Goal: Transaction & Acquisition: Book appointment/travel/reservation

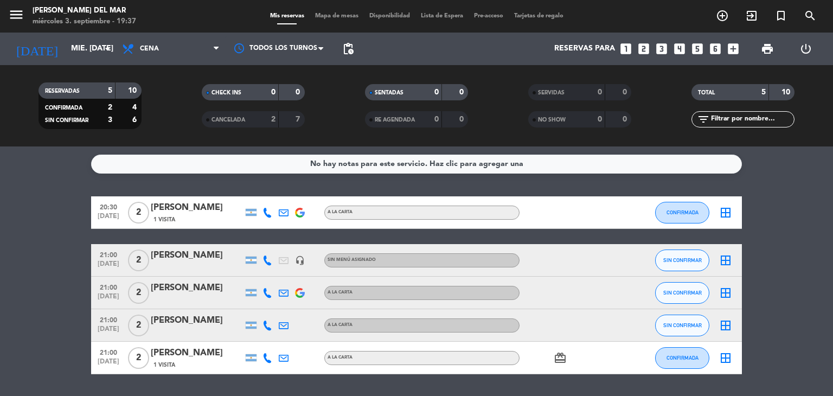
click at [643, 52] on icon "looks_two" at bounding box center [644, 49] width 14 height 14
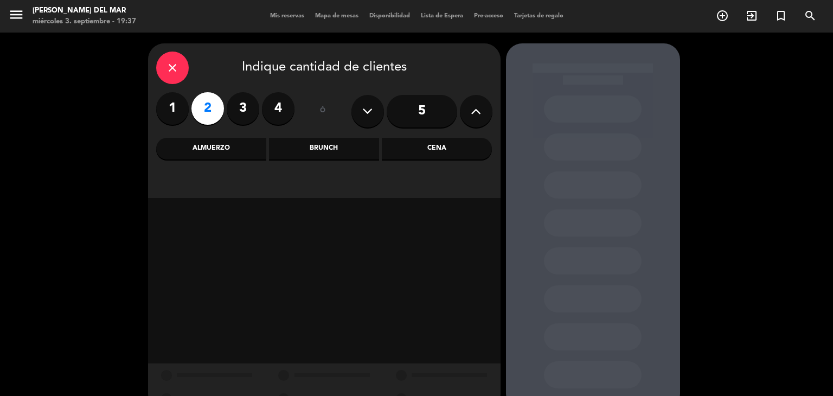
click at [426, 146] on div "Cena" at bounding box center [437, 149] width 110 height 22
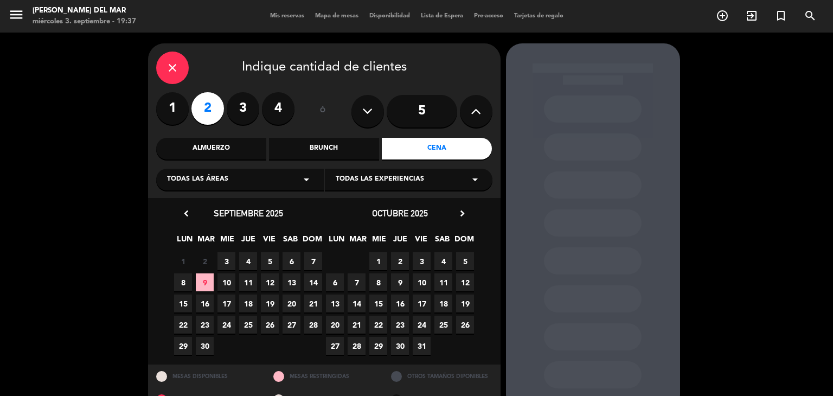
click at [226, 262] on span "3" at bounding box center [227, 261] width 18 height 18
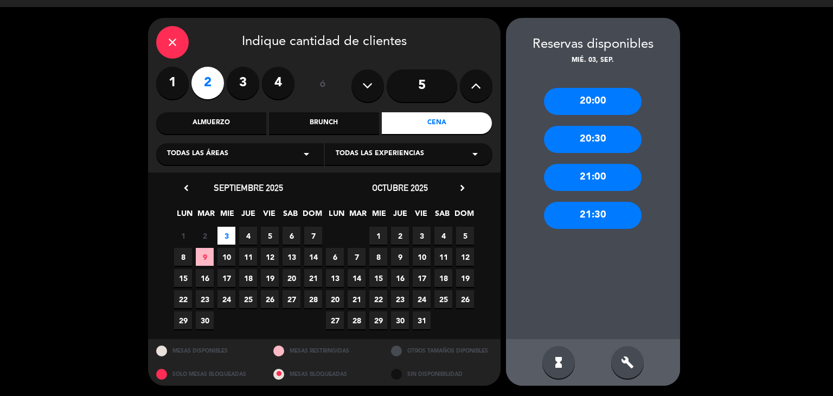
click at [595, 98] on div "20:00" at bounding box center [593, 101] width 98 height 27
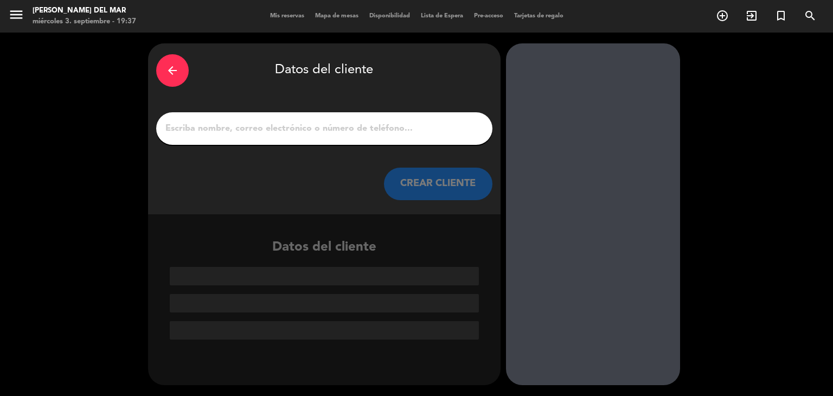
scroll to position [0, 0]
click at [391, 126] on input "1" at bounding box center [324, 128] width 320 height 15
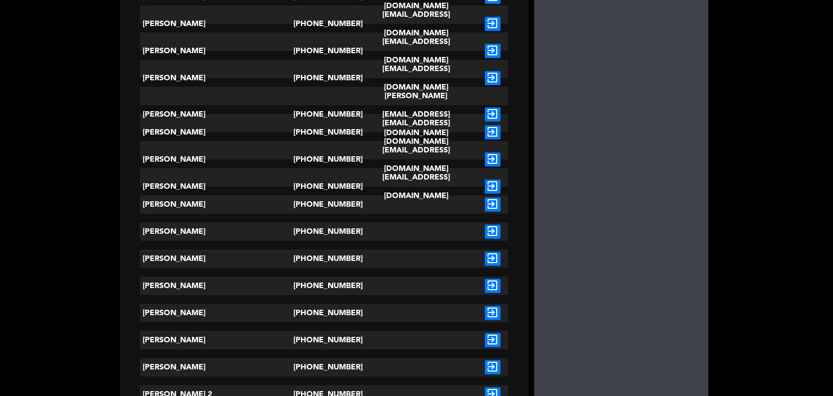
scroll to position [1194, 0]
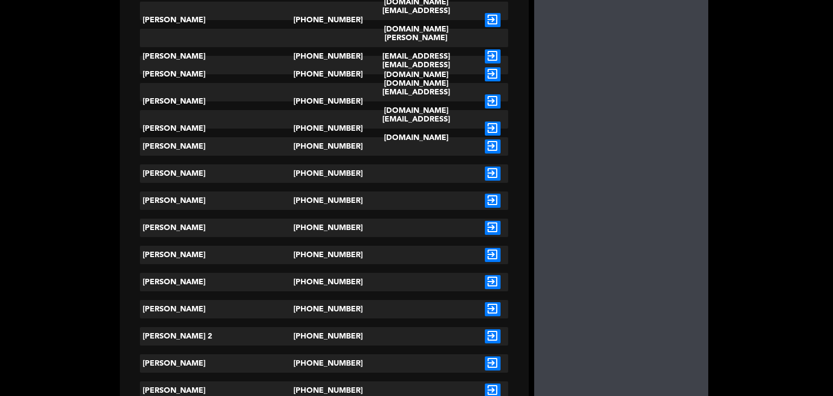
type input "GUST"
click at [485, 282] on icon "exit_to_app" at bounding box center [493, 282] width 16 height 14
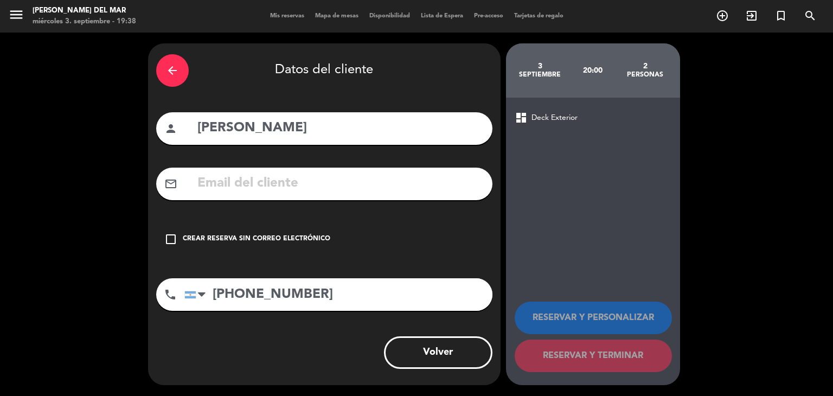
scroll to position [0, 0]
click at [173, 234] on icon "check_box_outline_blank" at bounding box center [170, 239] width 13 height 13
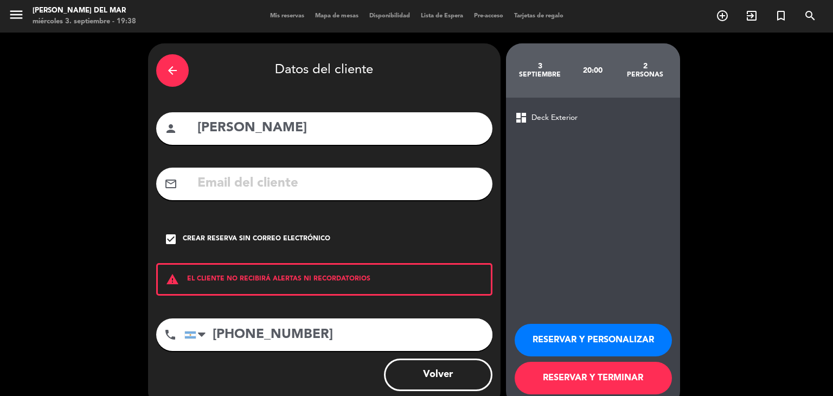
click at [623, 371] on button "RESERVAR Y TERMINAR" at bounding box center [593, 378] width 157 height 33
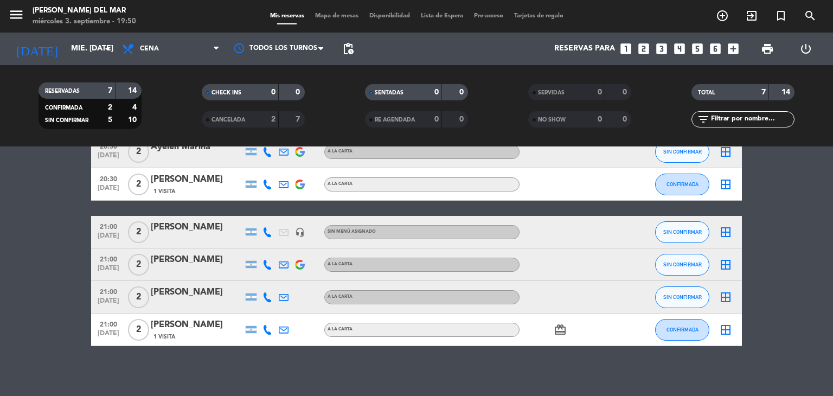
scroll to position [113, 0]
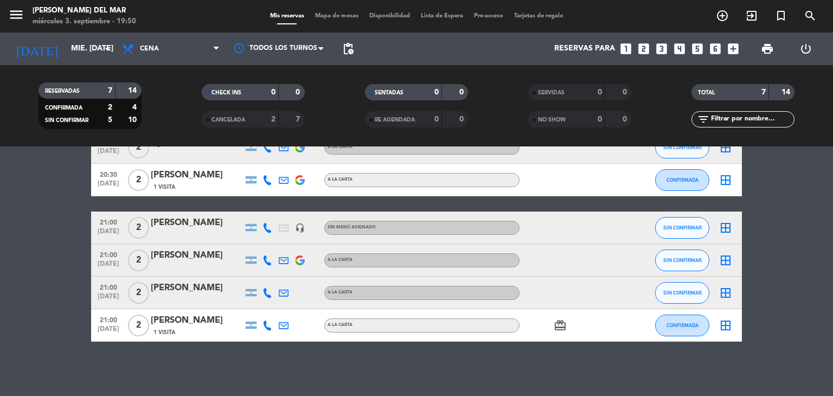
click at [560, 328] on icon "card_giftcard" at bounding box center [560, 325] width 13 height 13
click at [614, 286] on div at bounding box center [569, 293] width 98 height 32
click at [607, 259] on div at bounding box center [569, 260] width 98 height 32
click at [605, 237] on div at bounding box center [569, 228] width 98 height 32
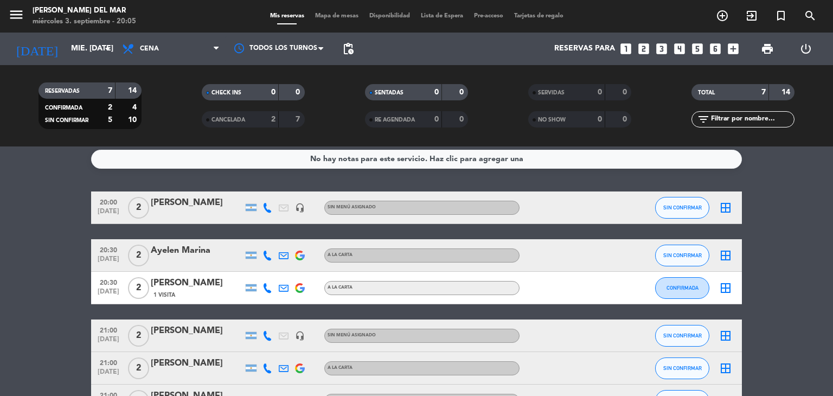
scroll to position [0, 0]
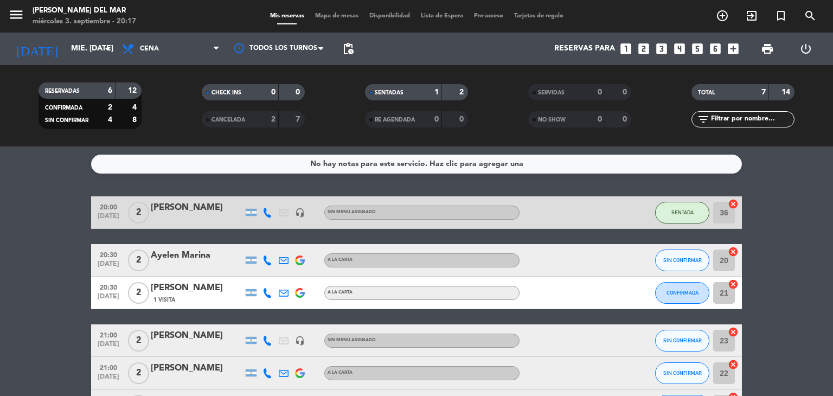
click at [788, 283] on bookings-row "20:00 [DATE] 2 [PERSON_NAME] headset_mic Sin menú asignado SENTADA 36 cancel 20…" at bounding box center [416, 325] width 833 height 258
click at [660, 48] on icon "looks_3" at bounding box center [662, 49] width 14 height 14
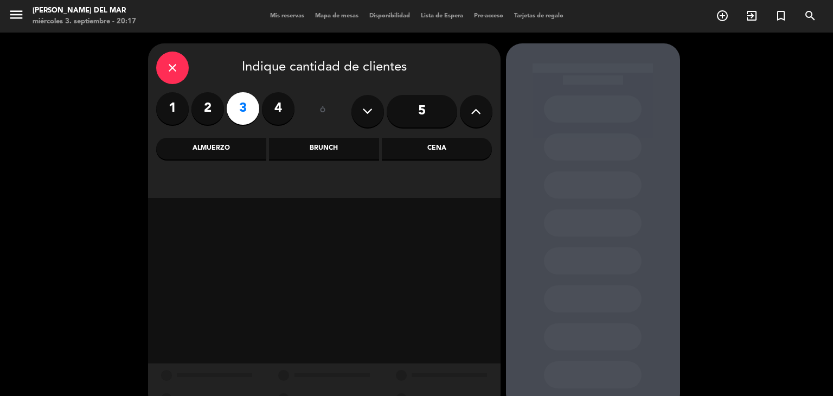
click at [445, 143] on div "Cena" at bounding box center [437, 149] width 110 height 22
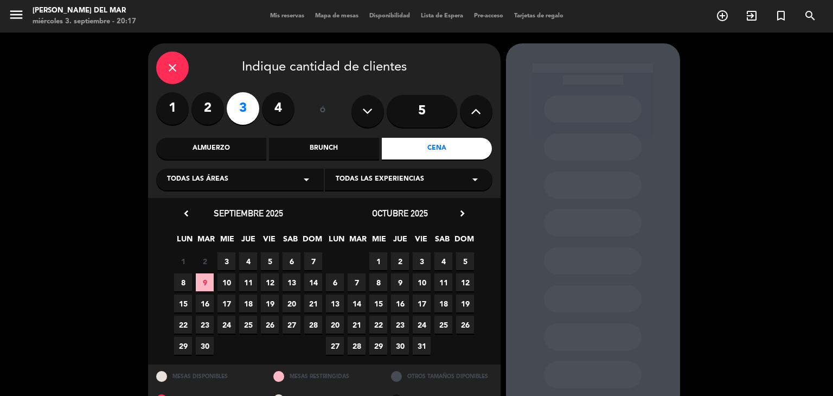
click at [230, 262] on span "3" at bounding box center [227, 261] width 18 height 18
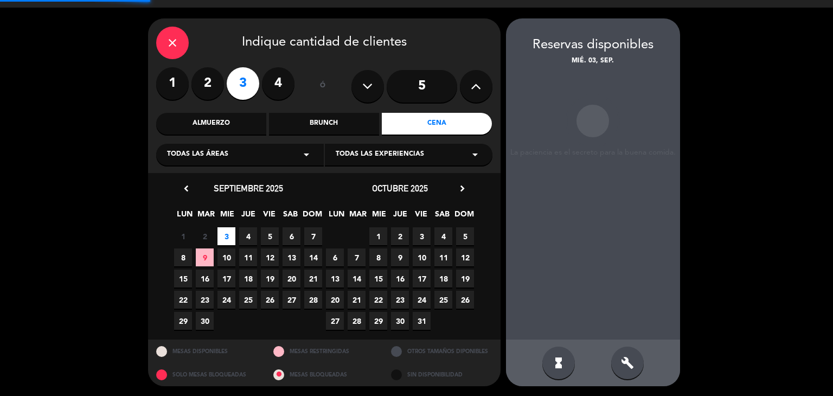
scroll to position [26, 0]
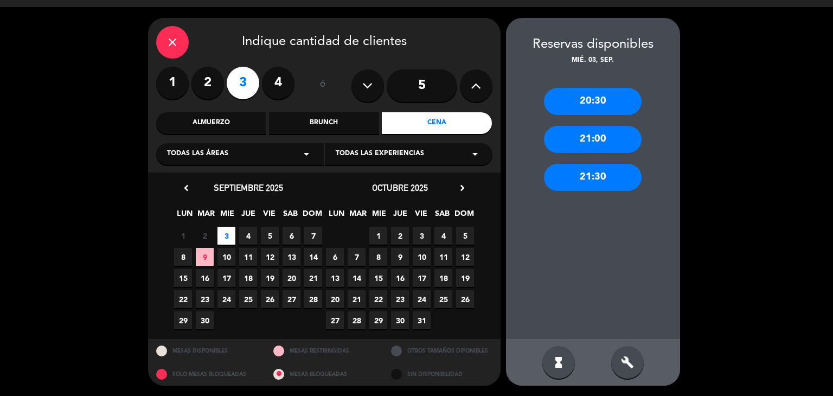
click at [584, 169] on div "21:30" at bounding box center [593, 177] width 98 height 27
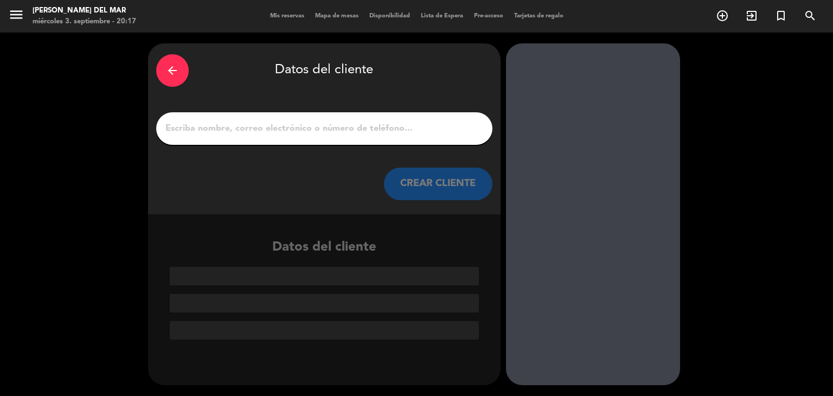
click at [292, 132] on input "1" at bounding box center [324, 128] width 320 height 15
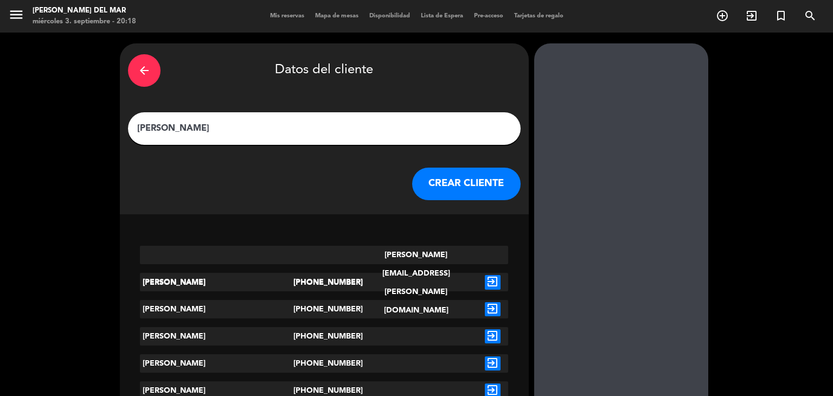
type input "[PERSON_NAME]"
click at [434, 184] on button "CREAR CLIENTE" at bounding box center [466, 184] width 109 height 33
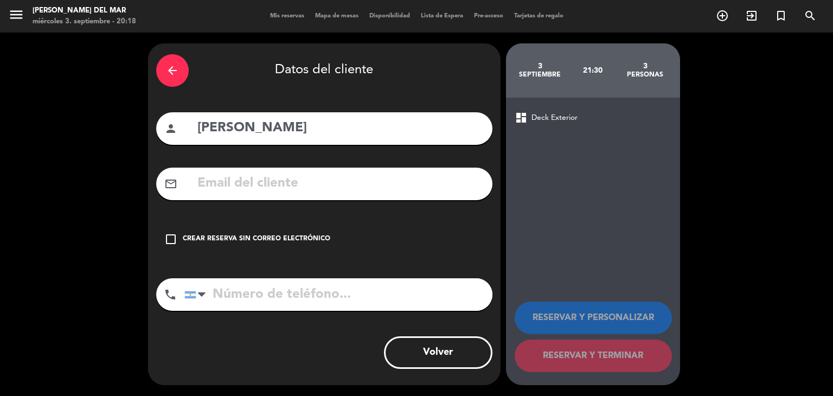
click at [249, 233] on div "check_box_outline_blank Crear reserva sin correo electrónico" at bounding box center [324, 239] width 336 height 33
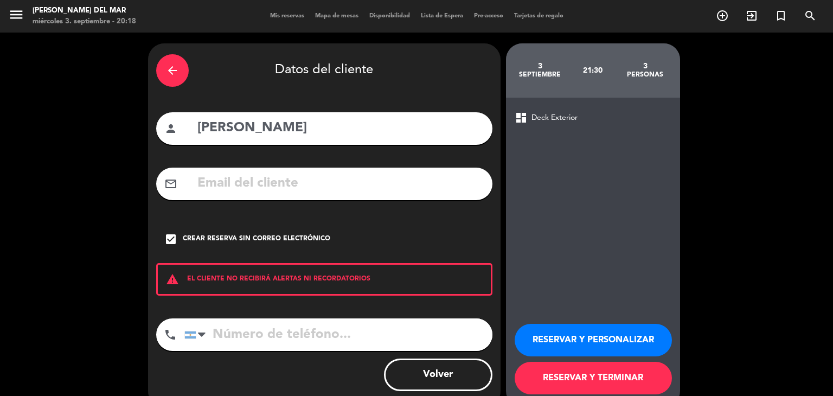
click at [251, 343] on input "tel" at bounding box center [338, 334] width 308 height 33
type input "1141653254"
click at [579, 384] on button "RESERVAR Y TERMINAR" at bounding box center [593, 378] width 157 height 33
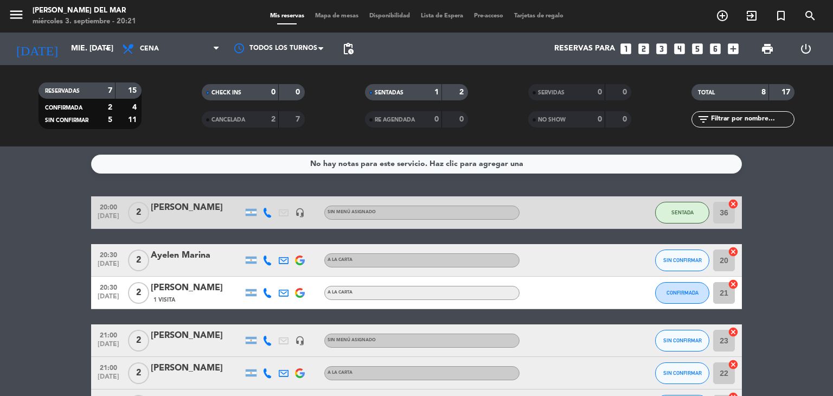
click at [786, 256] on bookings-row "20:00 [DATE] 2 [PERSON_NAME] headset_mic Sin menú asignado SENTADA 36 cancel 20…" at bounding box center [416, 349] width 833 height 306
click at [438, 181] on div "No hay notas para este servicio. Haz clic para agregar una 20:00 [DATE] 2 [PERS…" at bounding box center [416, 271] width 833 height 250
click at [421, 181] on div "No hay notas para este servicio. Haz clic para agregar una 20:00 [DATE] 2 [PERS…" at bounding box center [416, 271] width 833 height 250
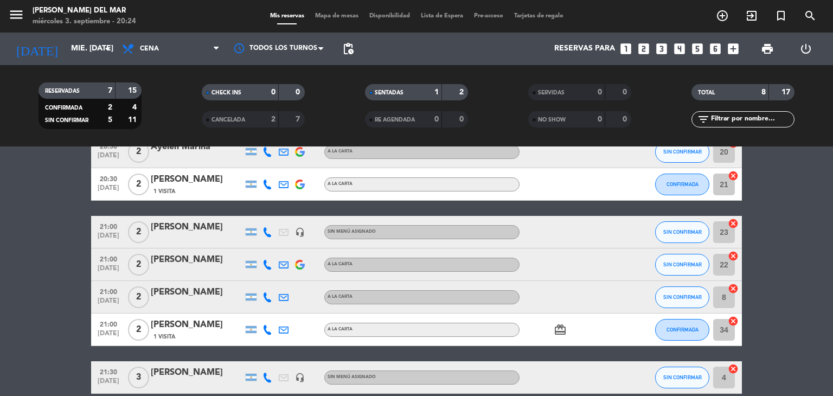
scroll to position [161, 0]
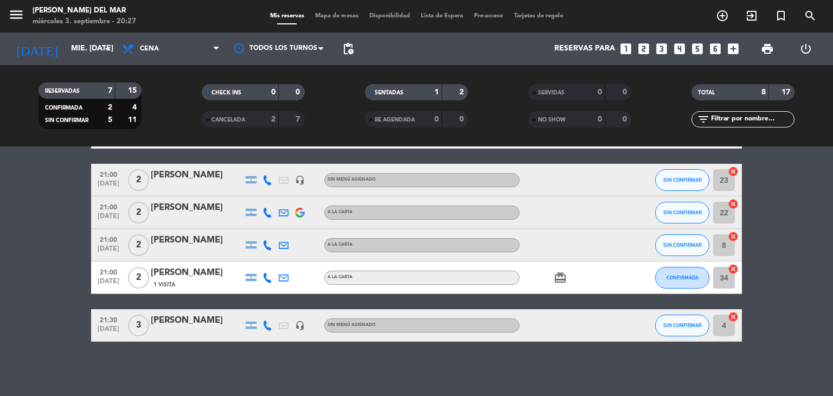
click at [609, 204] on div at bounding box center [569, 212] width 98 height 32
